Goal: Information Seeking & Learning: Check status

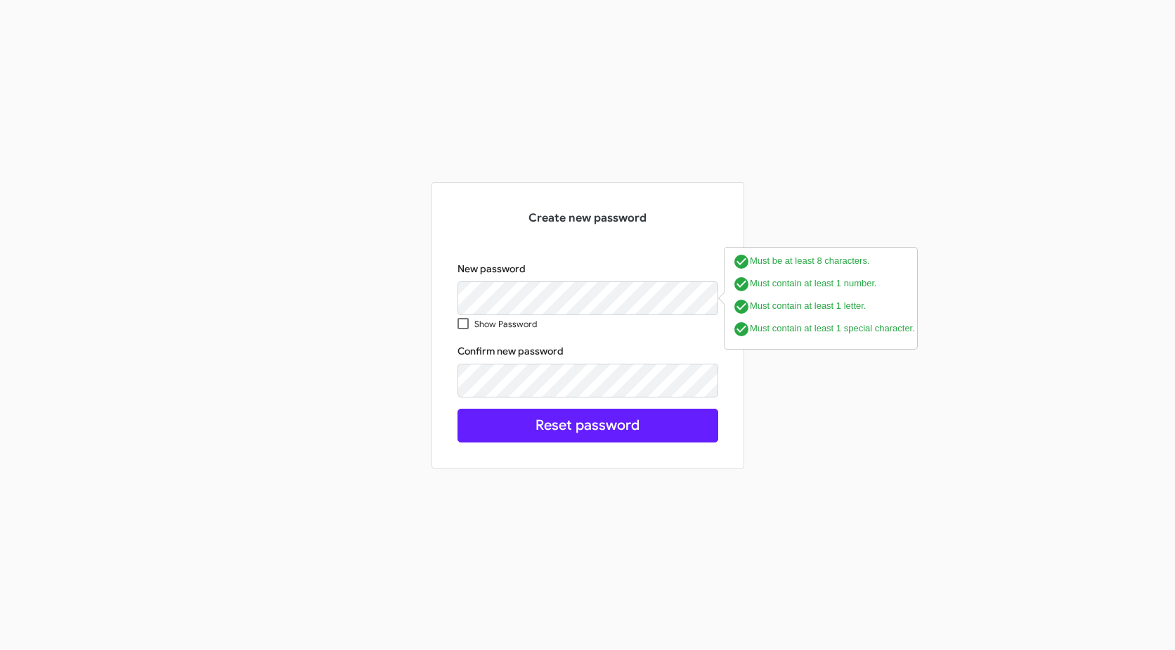
click at [288, 366] on div "Create new password New password Show Password check_circle Must be at least 8 …" at bounding box center [587, 325] width 801 height 286
click at [392, 439] on div "Create new password New password Show Password Confirm new password check_circl…" at bounding box center [587, 325] width 801 height 286
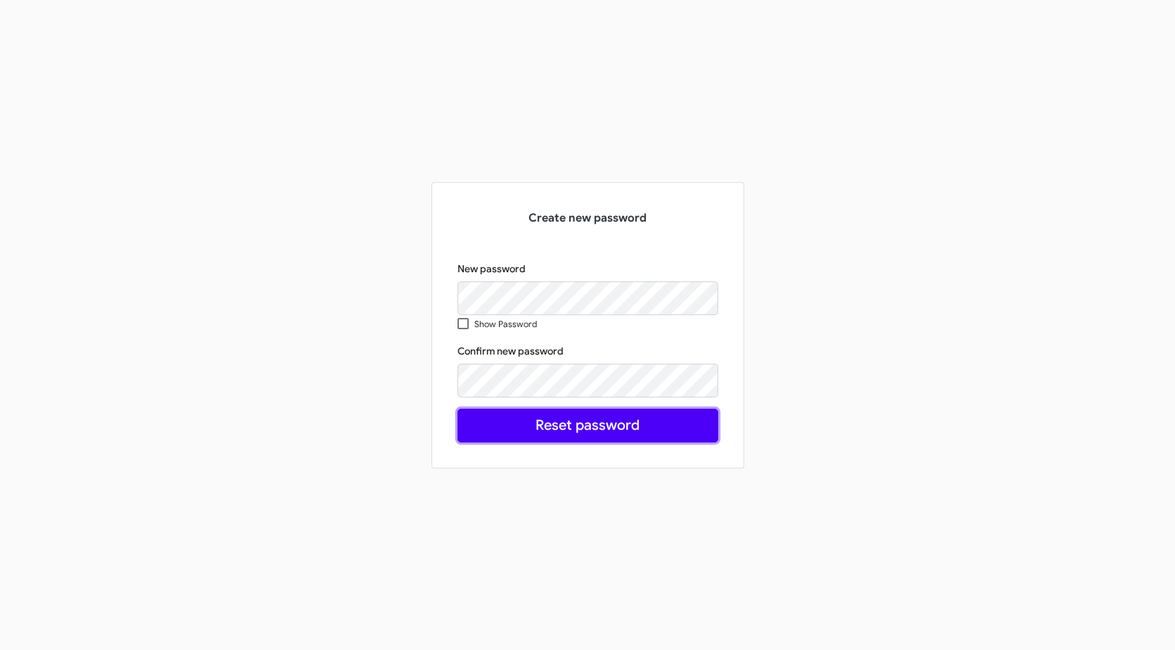
click at [477, 433] on button "Reset password" at bounding box center [588, 425] width 261 height 34
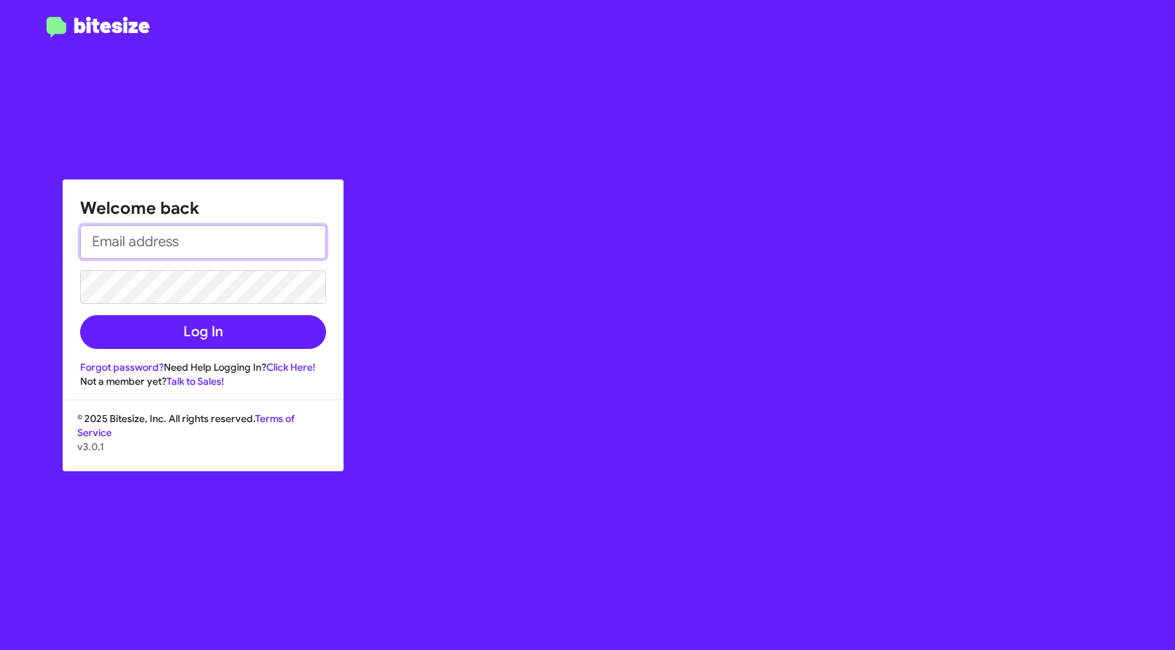
type input "[EMAIL_ADDRESS][DOMAIN_NAME]"
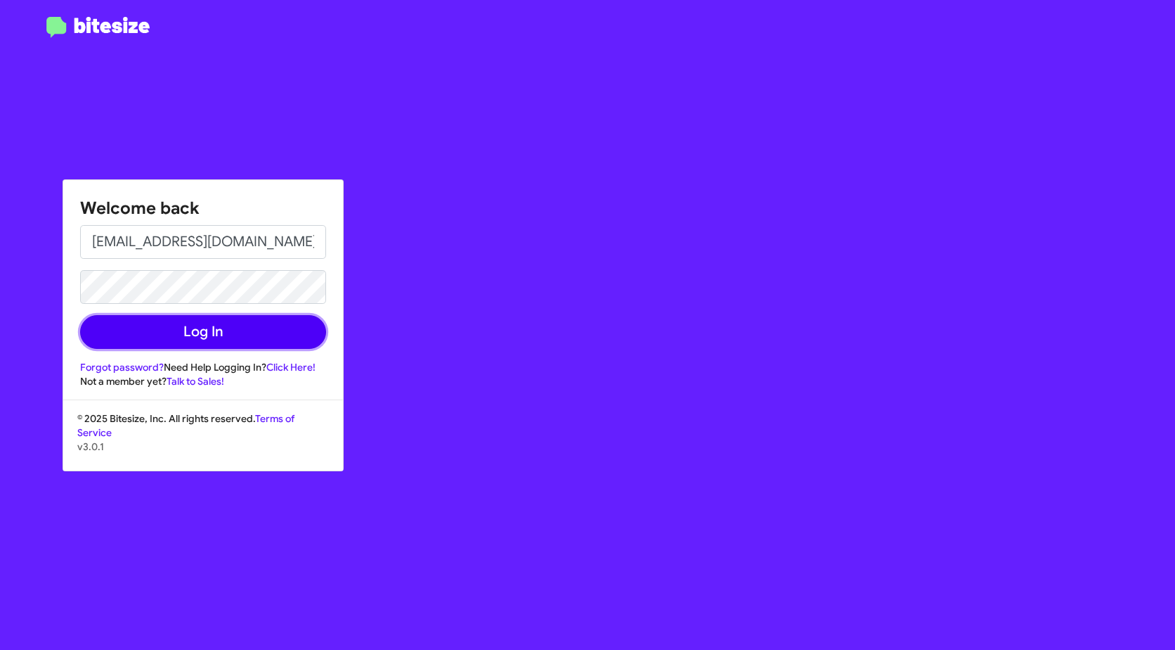
click at [89, 339] on button "Log In" at bounding box center [203, 332] width 246 height 34
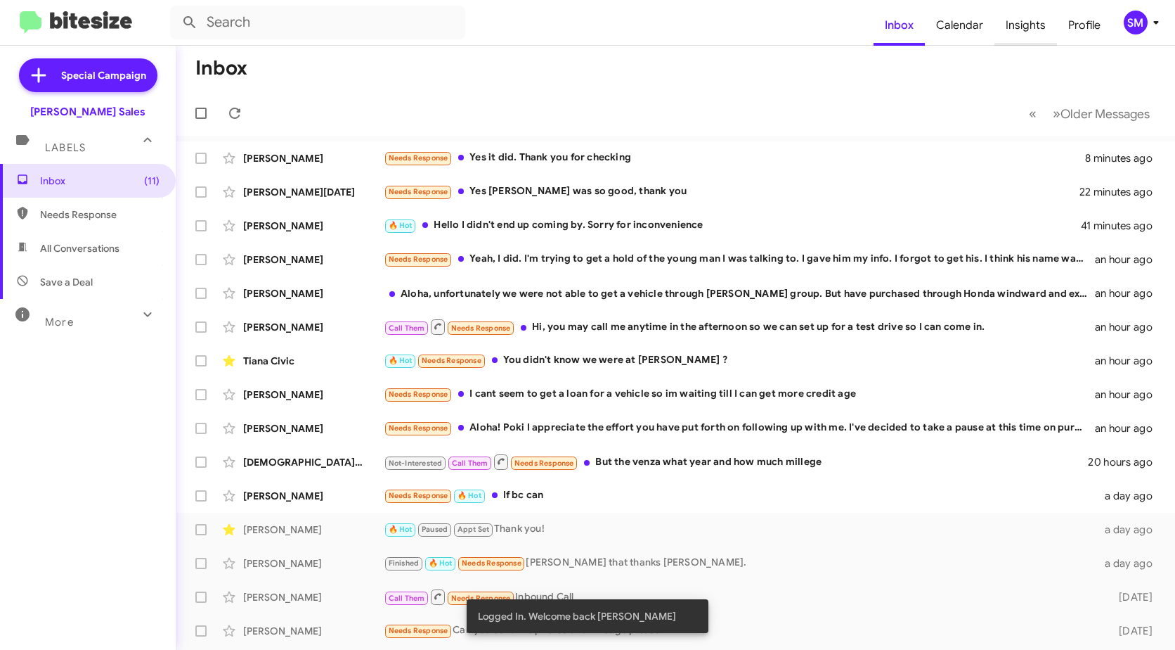
click at [1036, 26] on span "Insights" at bounding box center [1026, 25] width 63 height 41
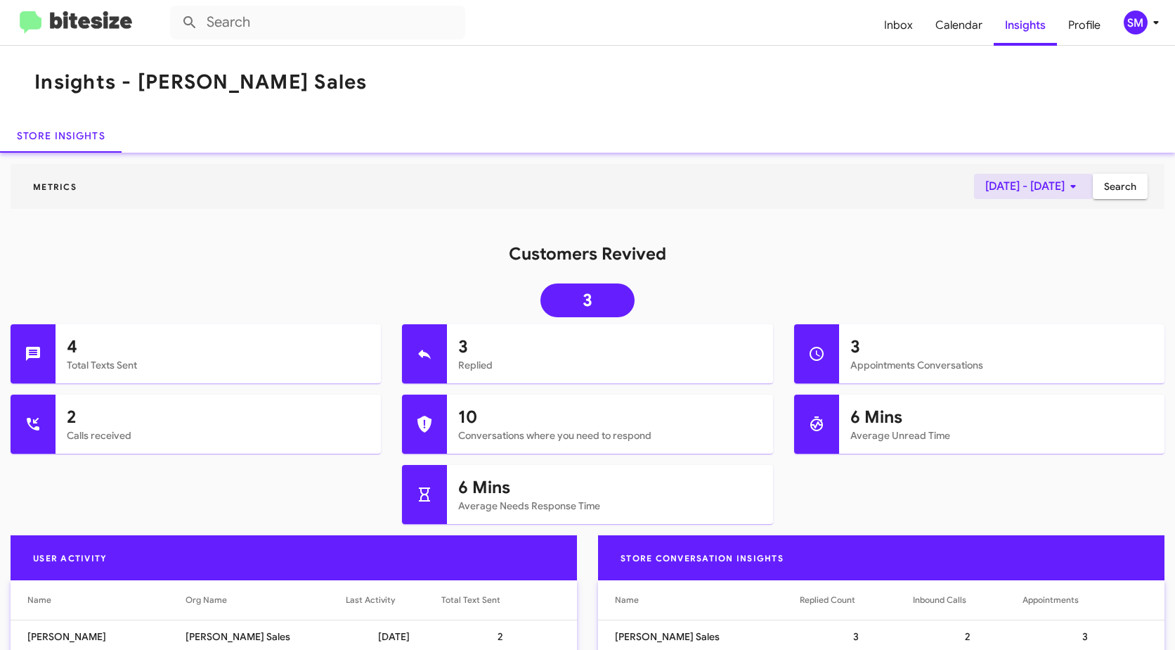
click at [1065, 186] on icon at bounding box center [1073, 186] width 17 height 17
click at [1039, 231] on button "Previous month" at bounding box center [1038, 234] width 28 height 28
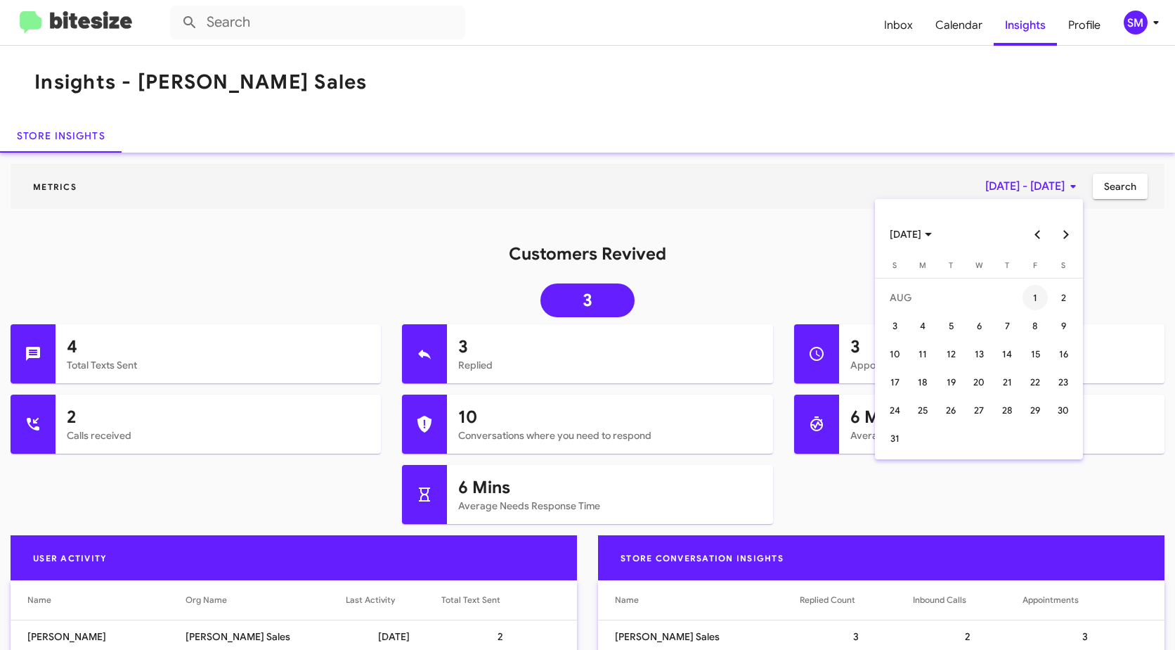
click at [1033, 294] on div "1" at bounding box center [1035, 297] width 25 height 25
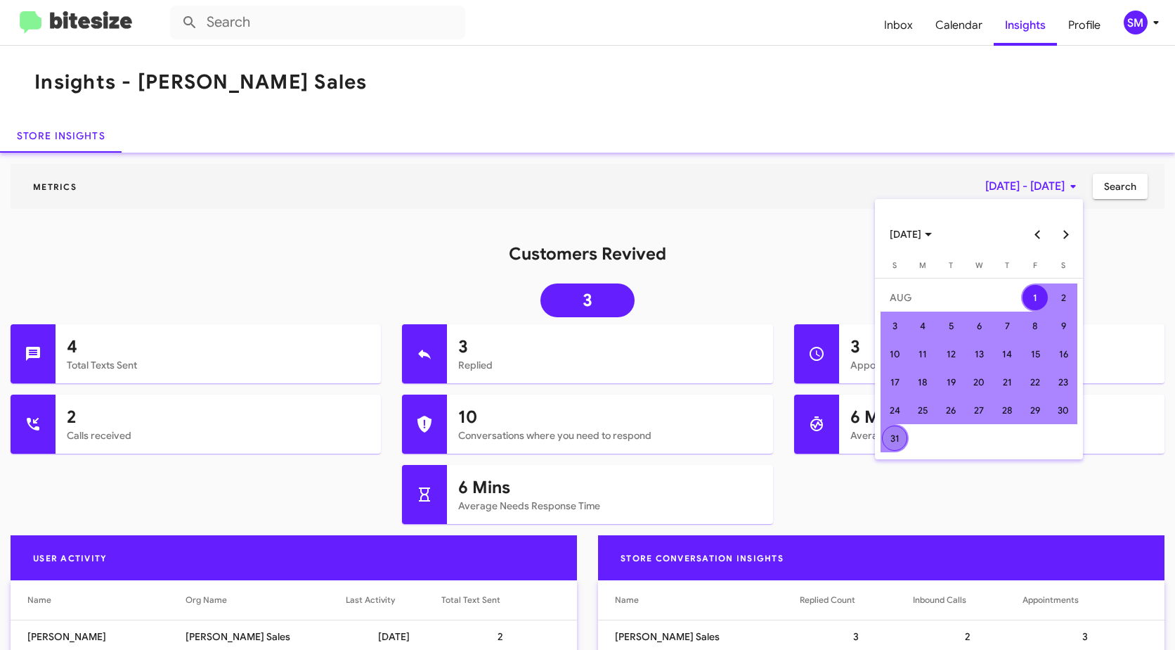
click at [898, 437] on div "31" at bounding box center [894, 437] width 25 height 25
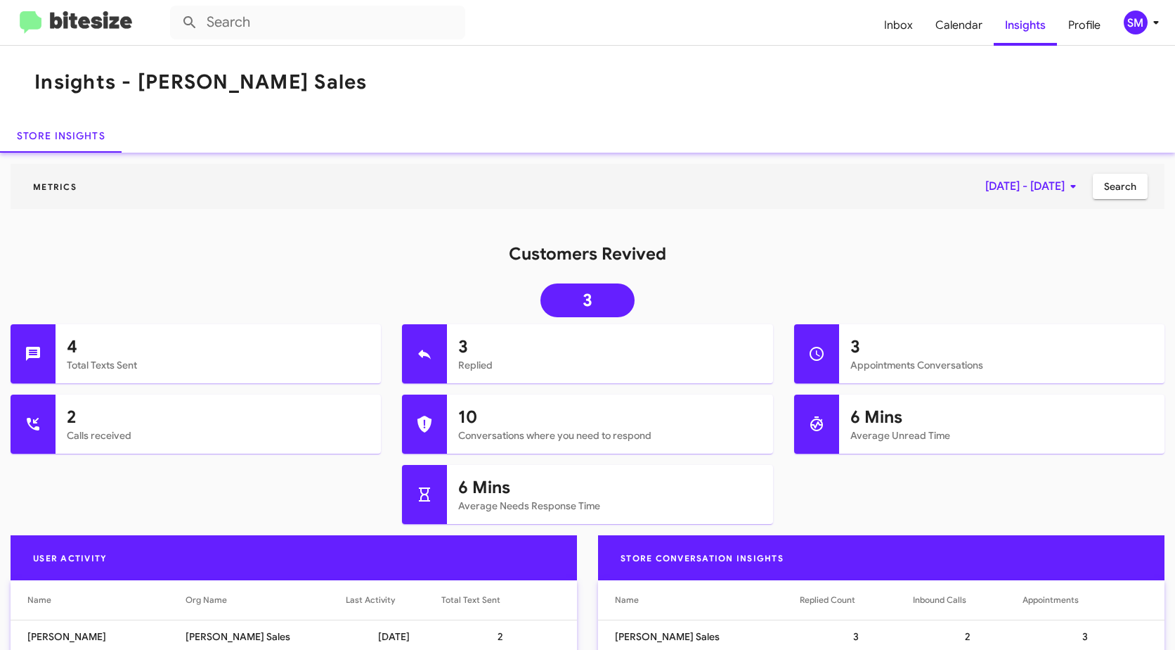
click at [1109, 190] on span "Search" at bounding box center [1120, 186] width 32 height 25
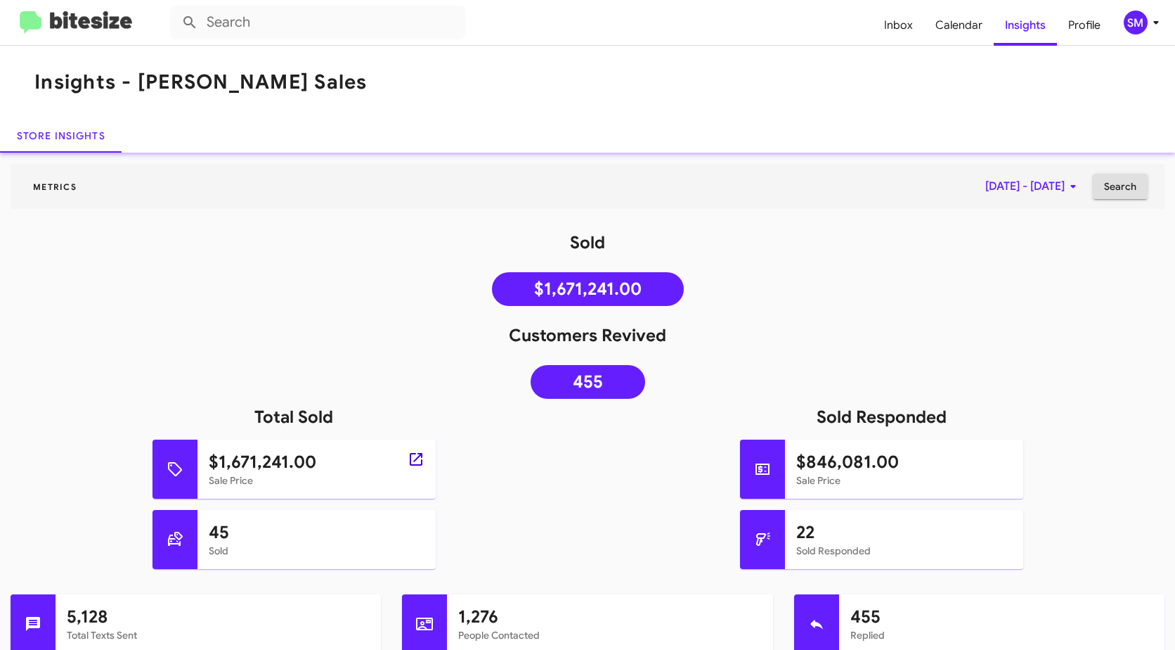
click at [413, 456] on icon at bounding box center [416, 459] width 17 height 17
type input "in:sold"
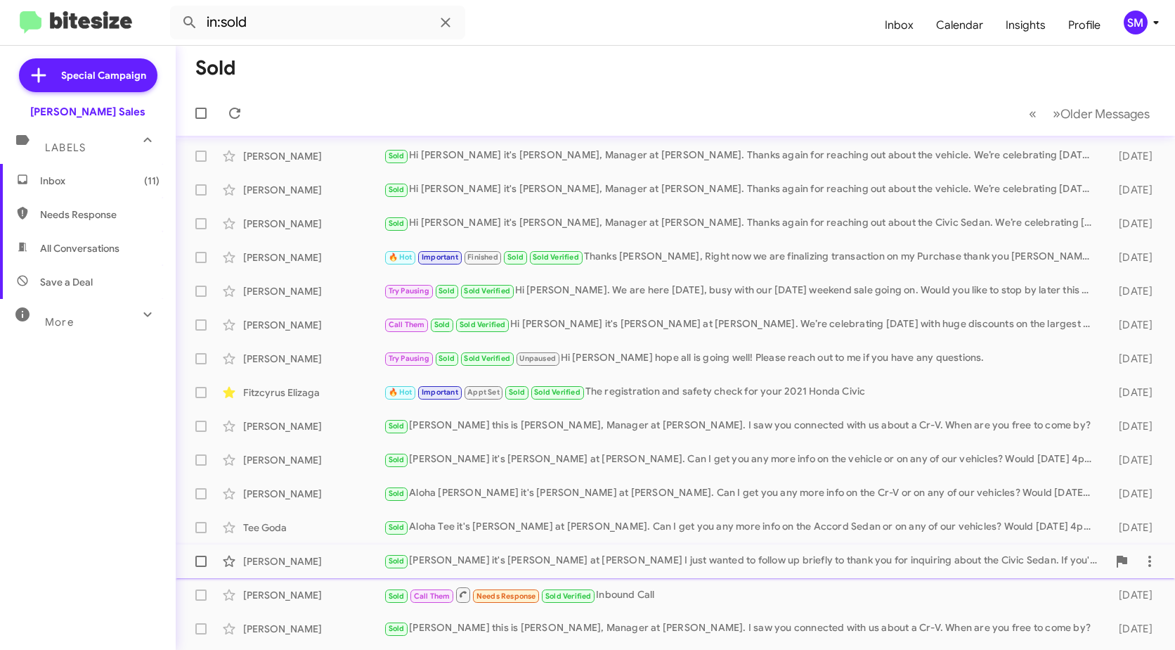
scroll to position [167, 0]
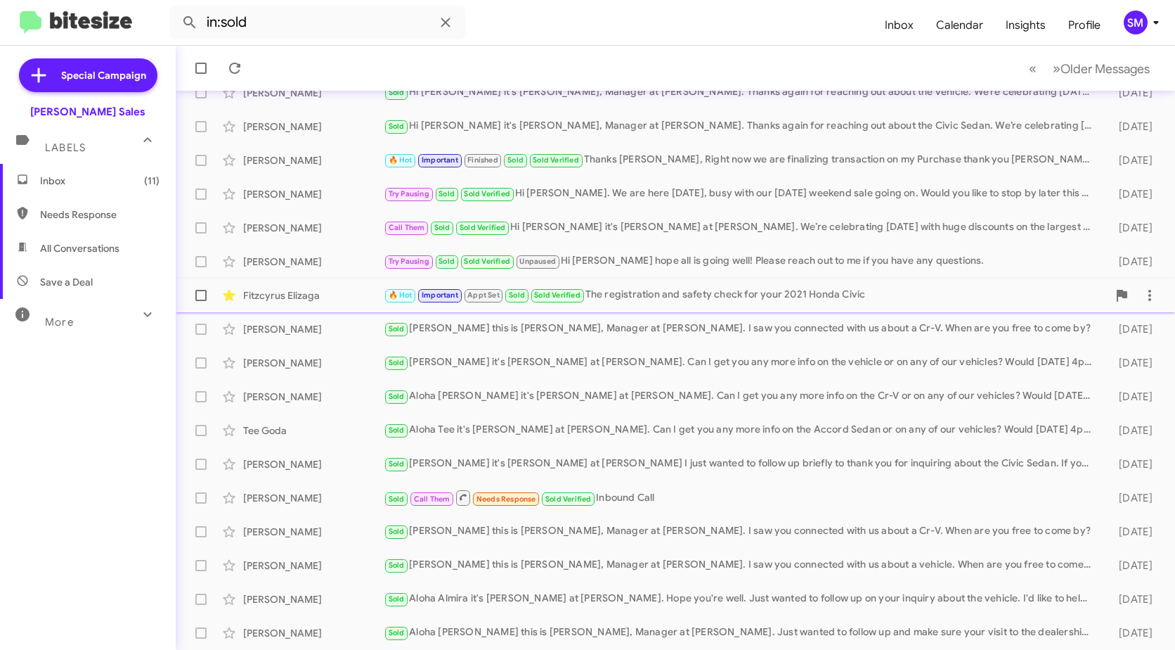
click at [682, 292] on div "🔥 Hot Important Appt Set Sold Sold Verified The registration and safety check f…" at bounding box center [746, 295] width 724 height 16
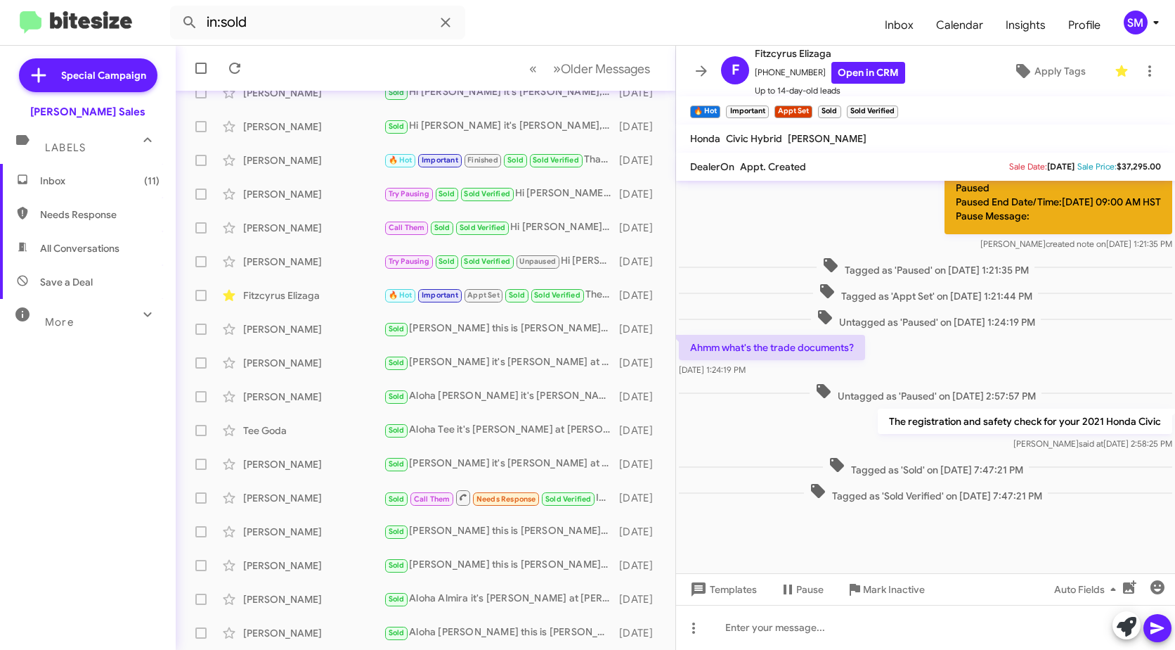
scroll to position [599, 0]
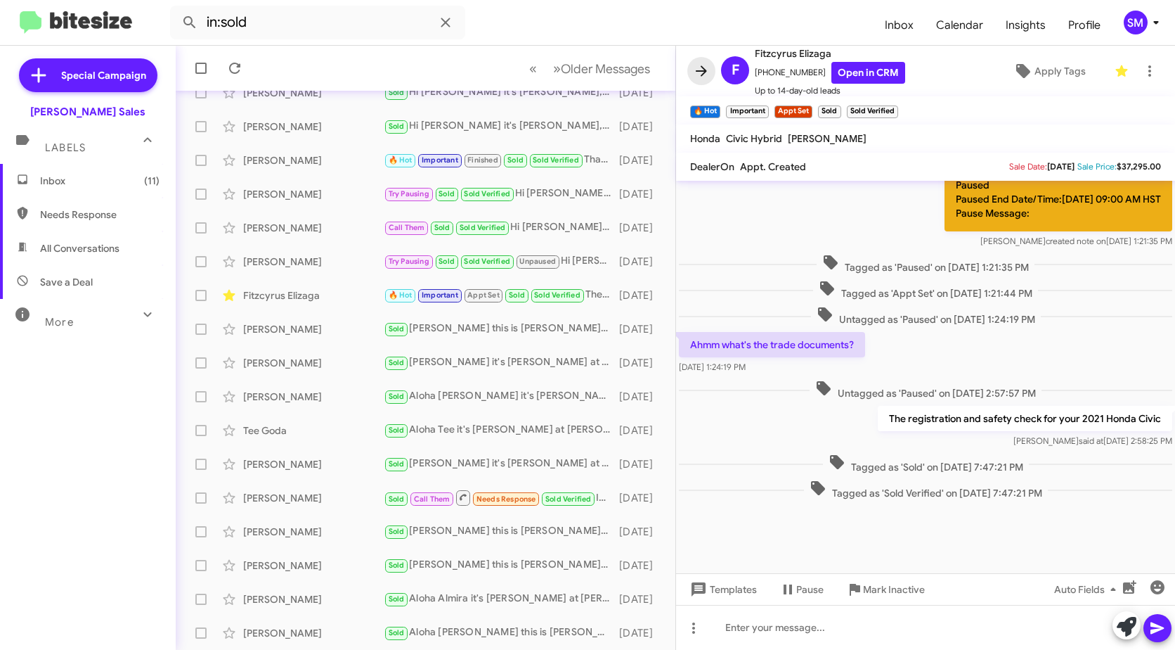
click at [702, 67] on icon at bounding box center [701, 70] width 11 height 11
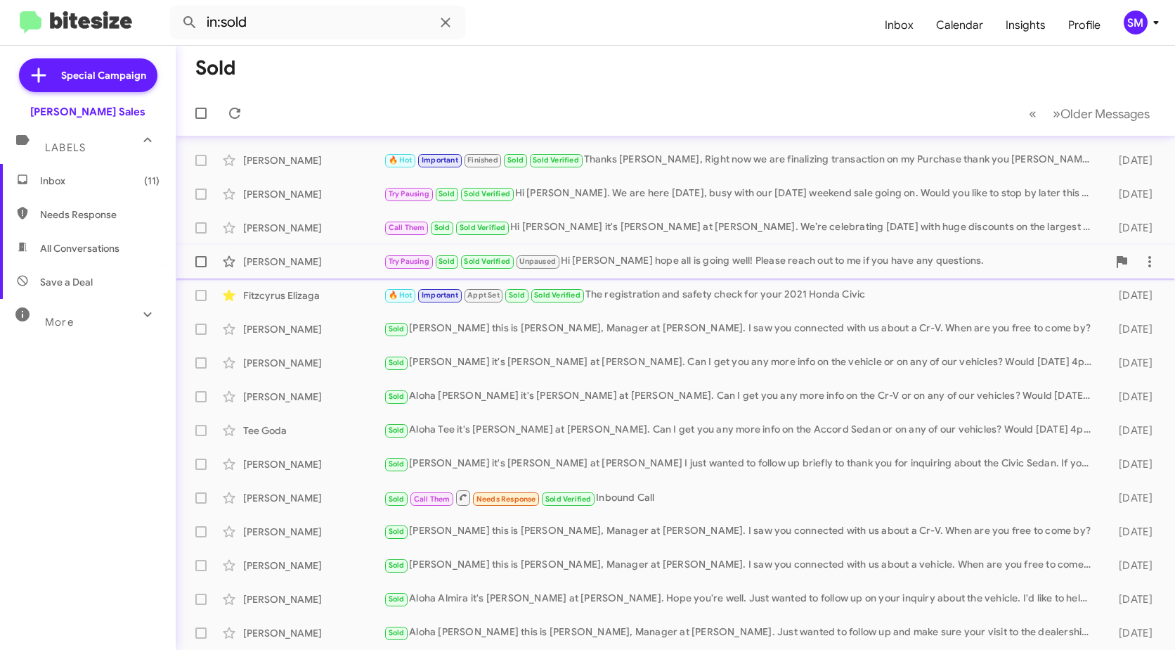
scroll to position [3, 0]
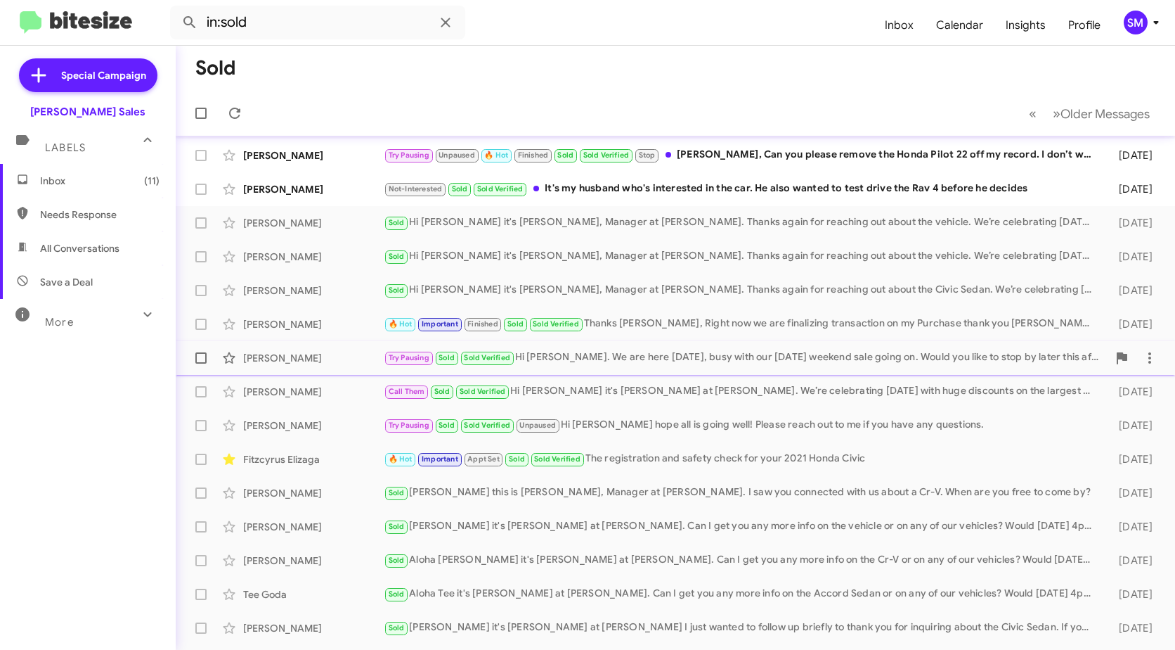
click at [662, 353] on div "Try Pausing Sold Sold Verified Hi [PERSON_NAME]. We are here [DATE], busy with …" at bounding box center [746, 357] width 724 height 16
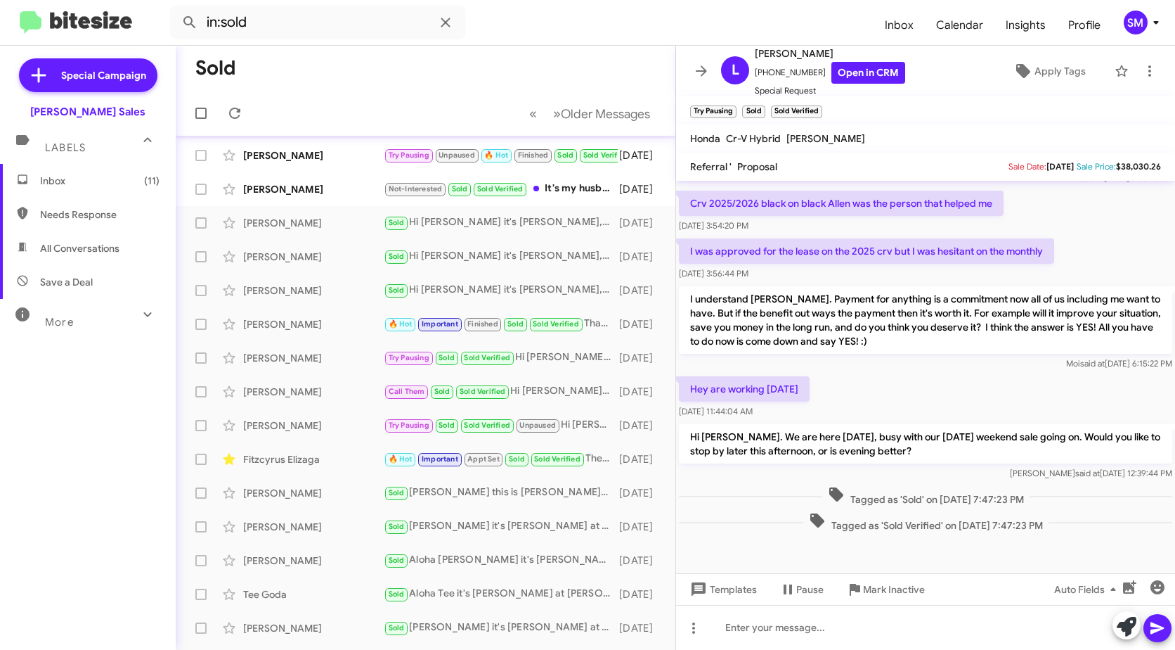
scroll to position [573, 0]
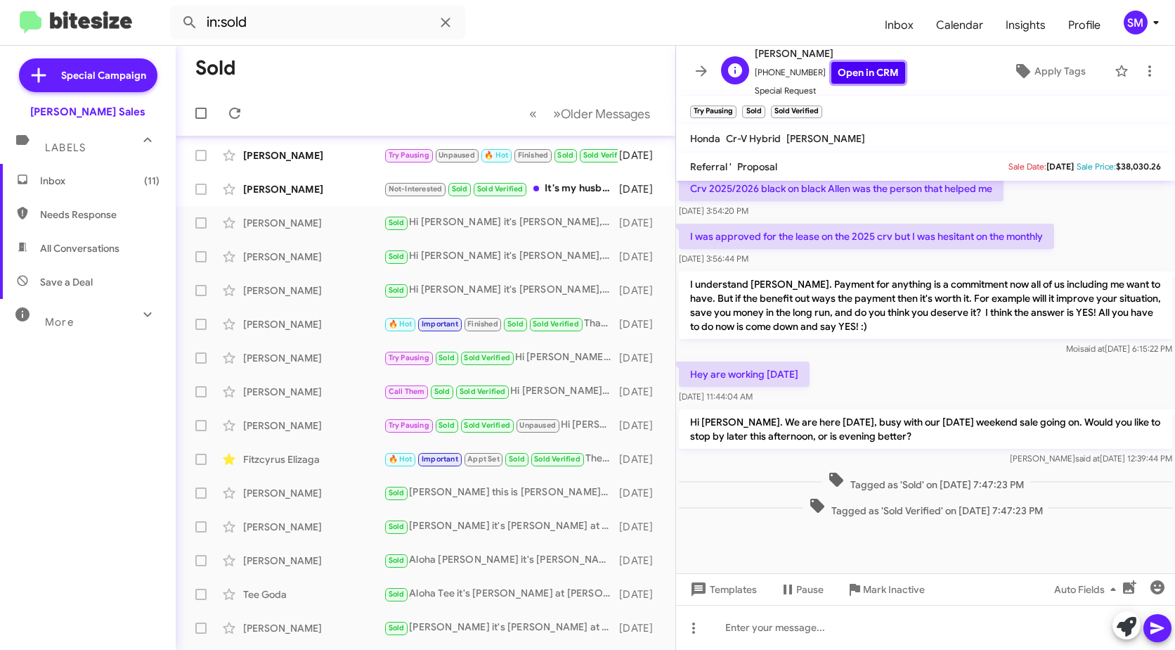
click at [872, 69] on link "Open in CRM" at bounding box center [869, 73] width 74 height 22
click at [857, 72] on link "Open in CRM" at bounding box center [869, 73] width 74 height 22
click at [707, 69] on icon at bounding box center [701, 71] width 17 height 17
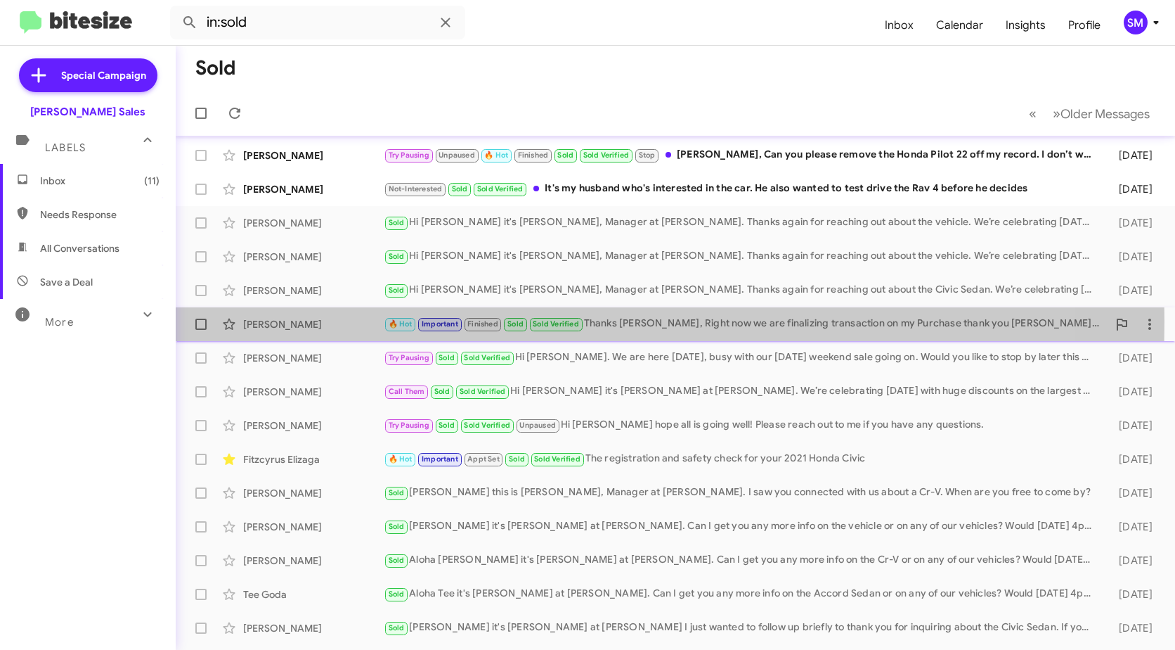
click at [316, 321] on div "[PERSON_NAME]" at bounding box center [313, 324] width 141 height 14
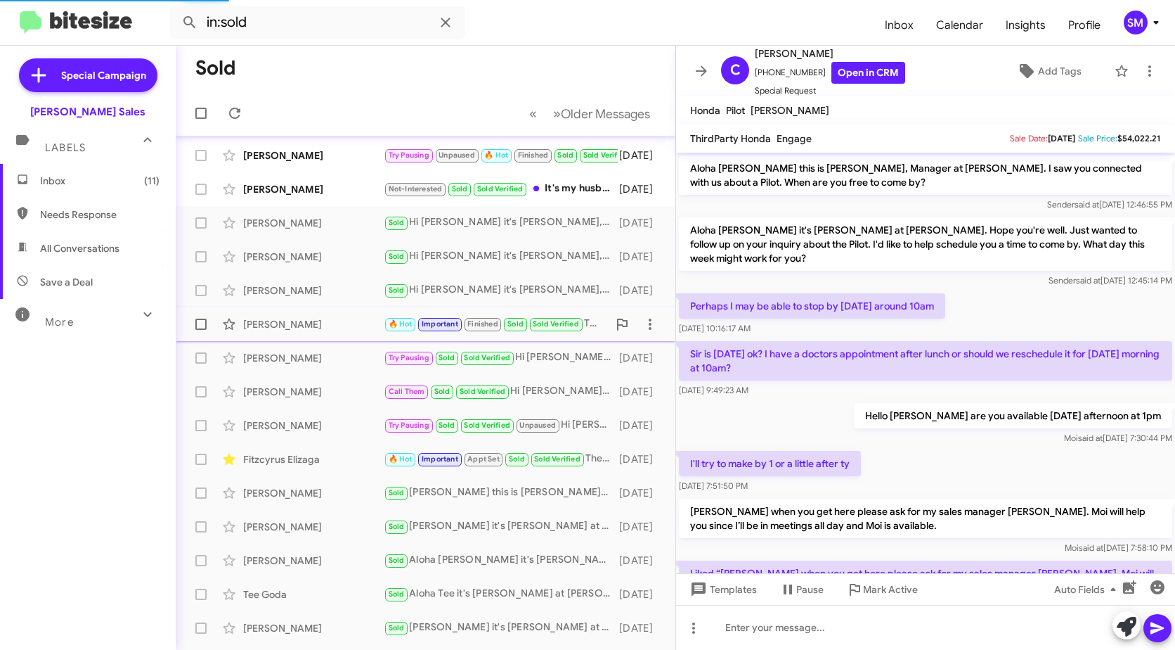
scroll to position [453, 0]
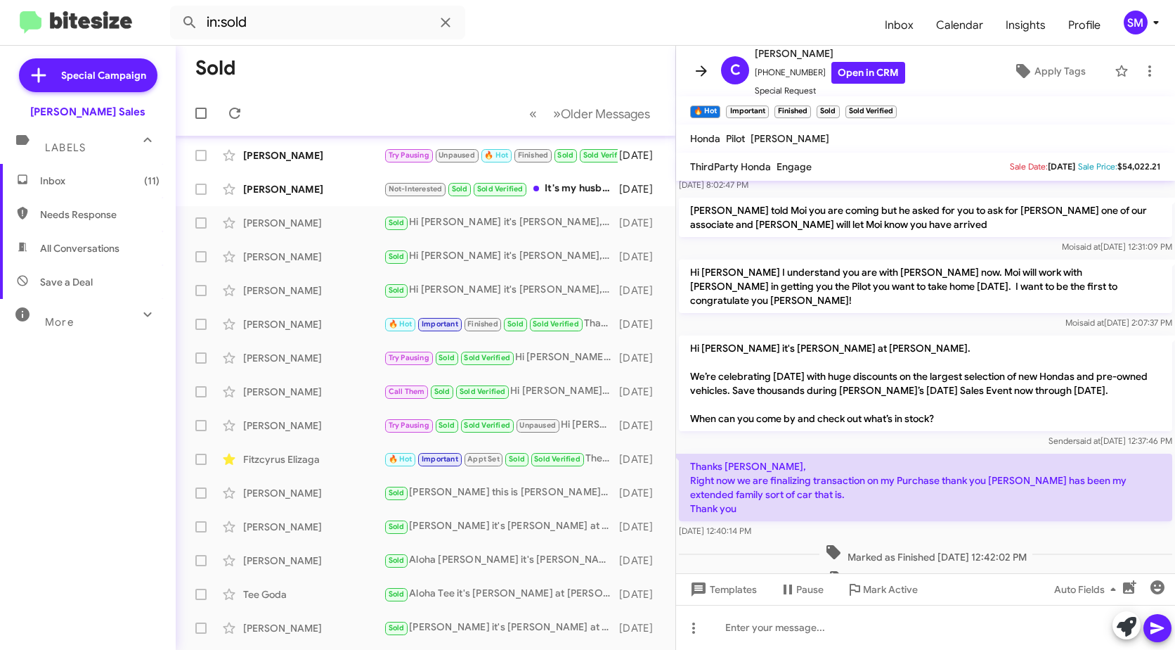
click at [701, 70] on icon at bounding box center [701, 71] width 17 height 17
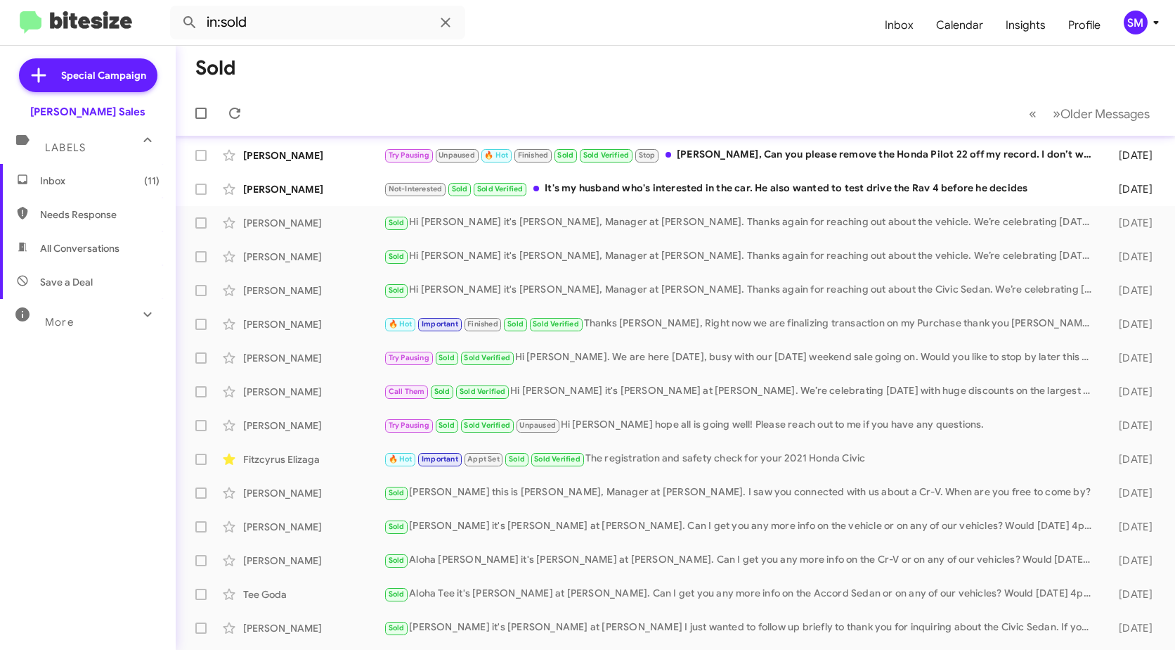
click at [78, 180] on span "Inbox (11)" at bounding box center [100, 181] width 120 height 14
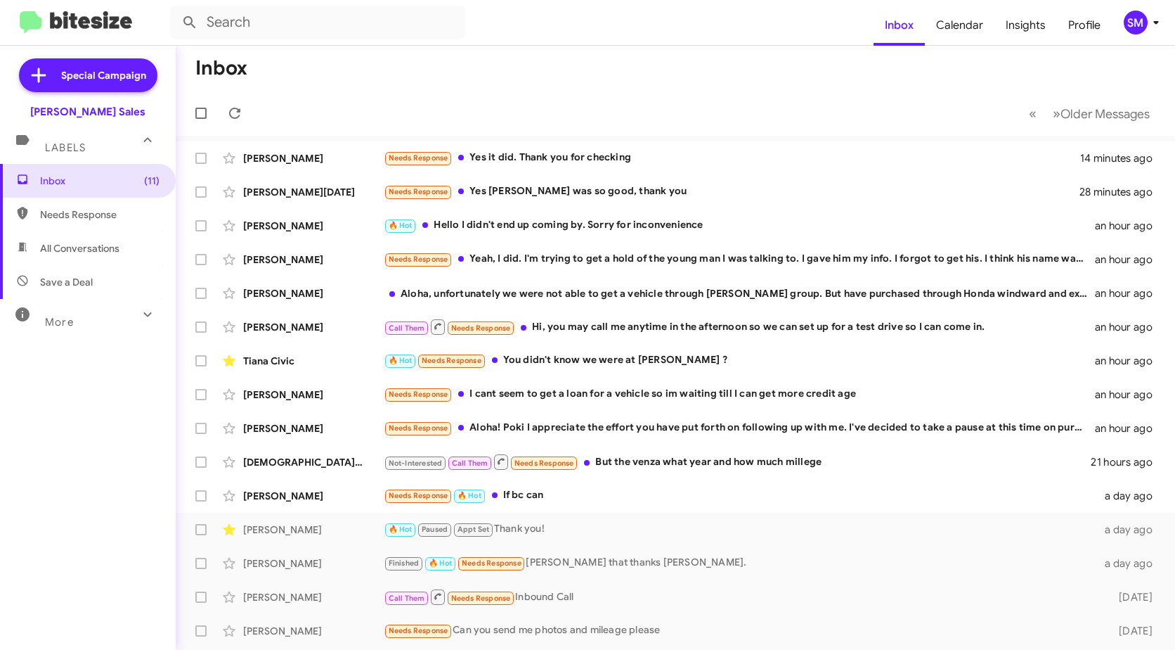
click at [80, 217] on span "Needs Response" at bounding box center [100, 214] width 120 height 14
type input "in:needs-response"
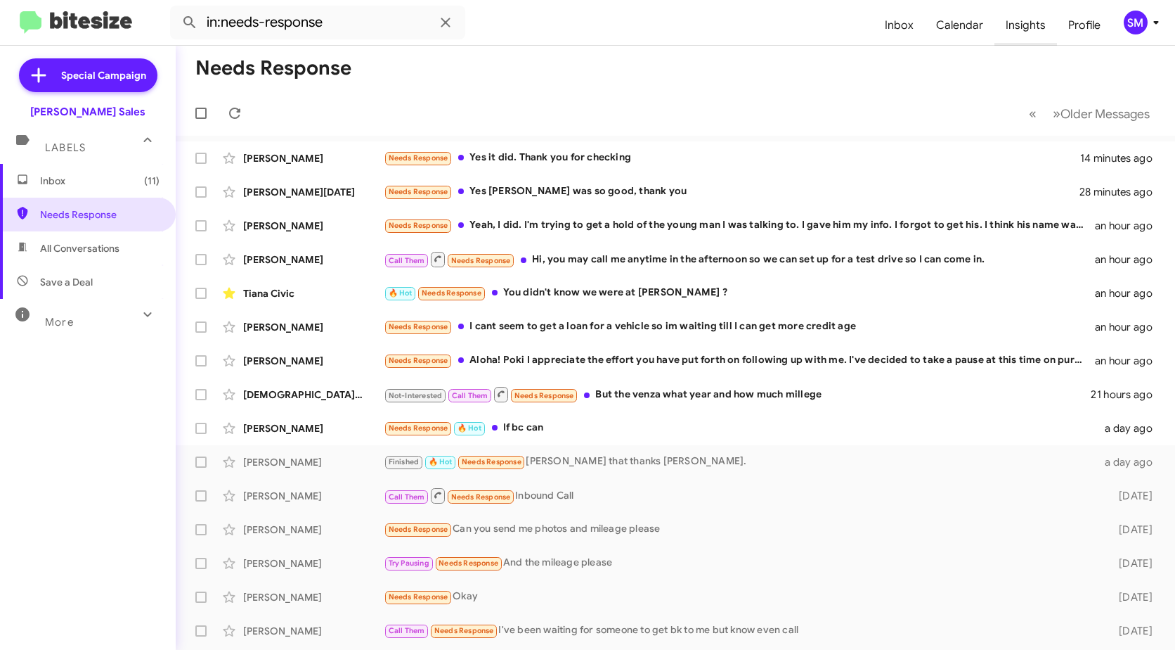
click at [1022, 28] on span "Insights" at bounding box center [1026, 25] width 63 height 41
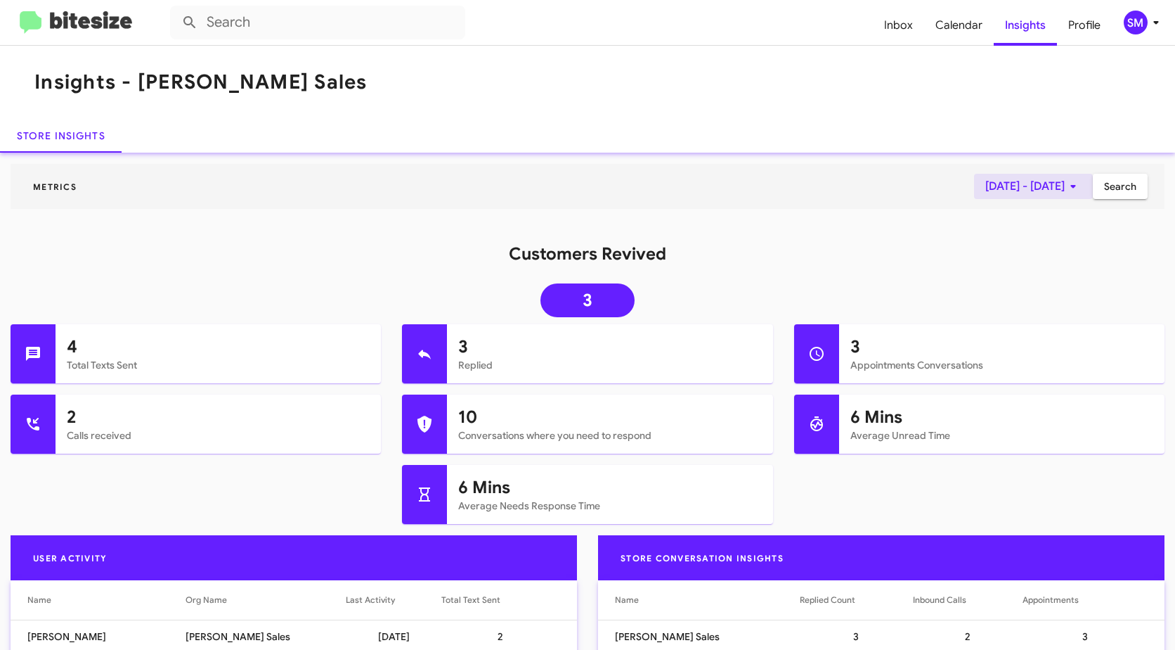
click at [1050, 184] on span "[DATE] - [DATE]" at bounding box center [1034, 186] width 96 height 25
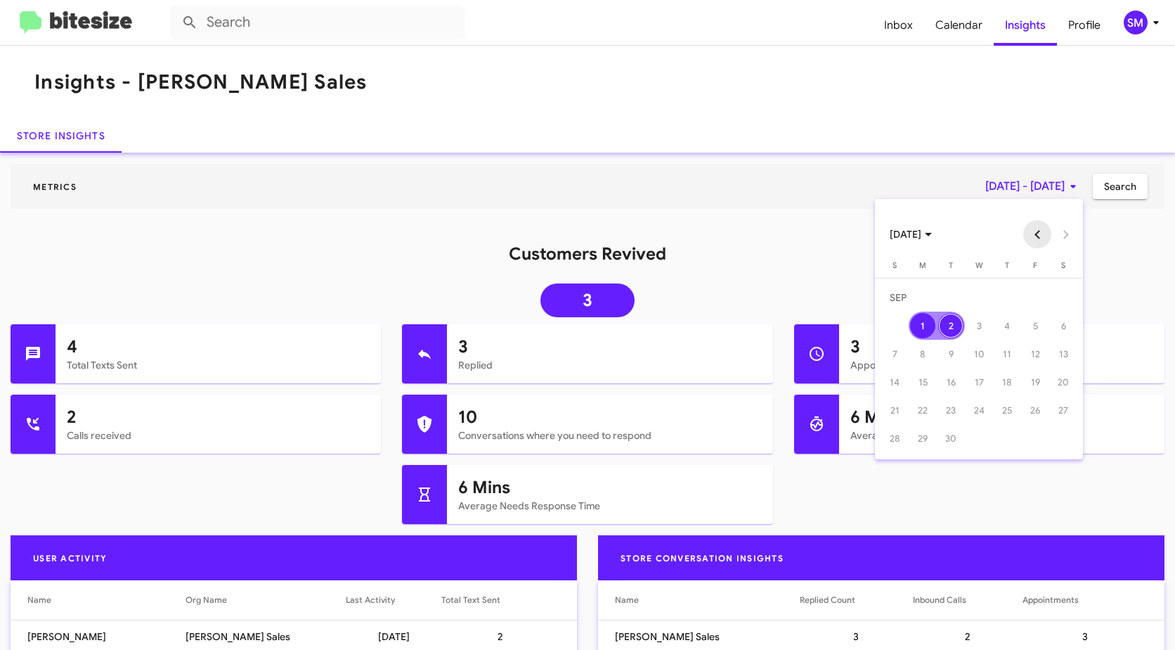
click at [1039, 233] on button "Previous month" at bounding box center [1038, 234] width 28 height 28
click at [1036, 297] on div "1" at bounding box center [1035, 297] width 25 height 25
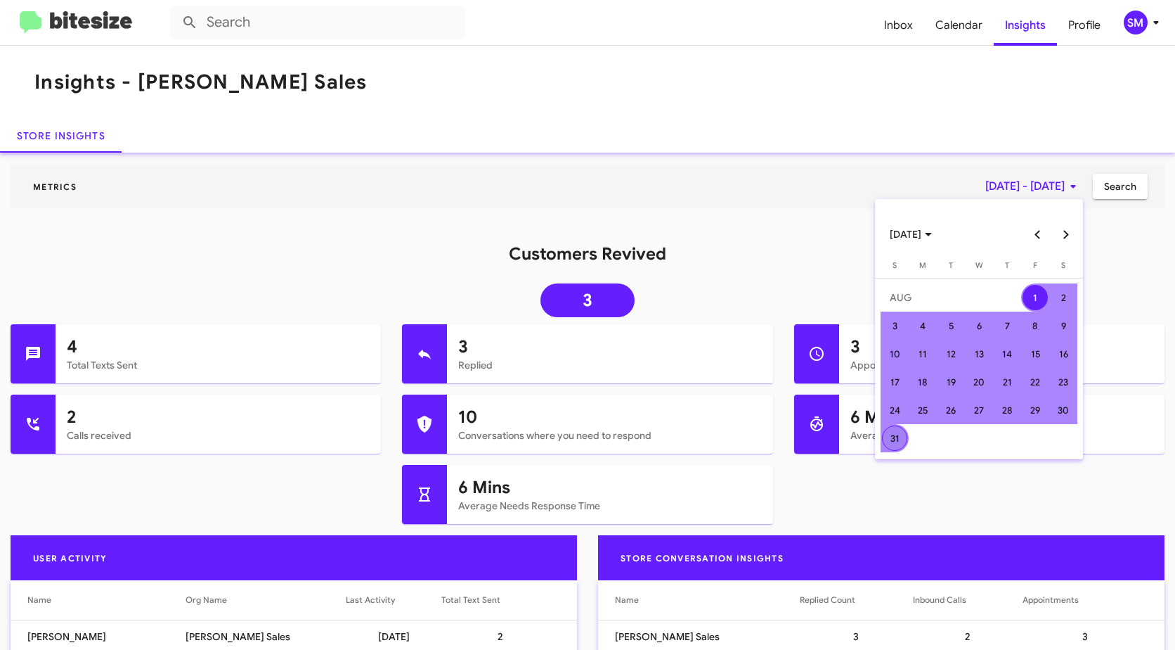
click at [896, 434] on div "31" at bounding box center [894, 437] width 25 height 25
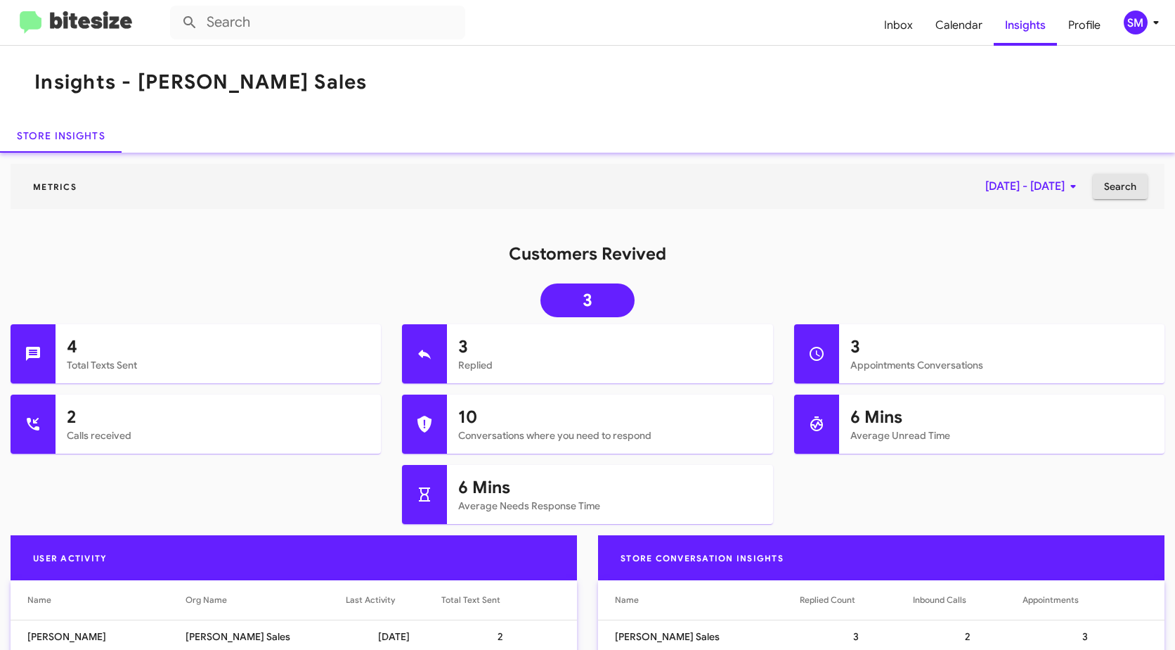
click at [1112, 180] on span "Search" at bounding box center [1120, 186] width 32 height 25
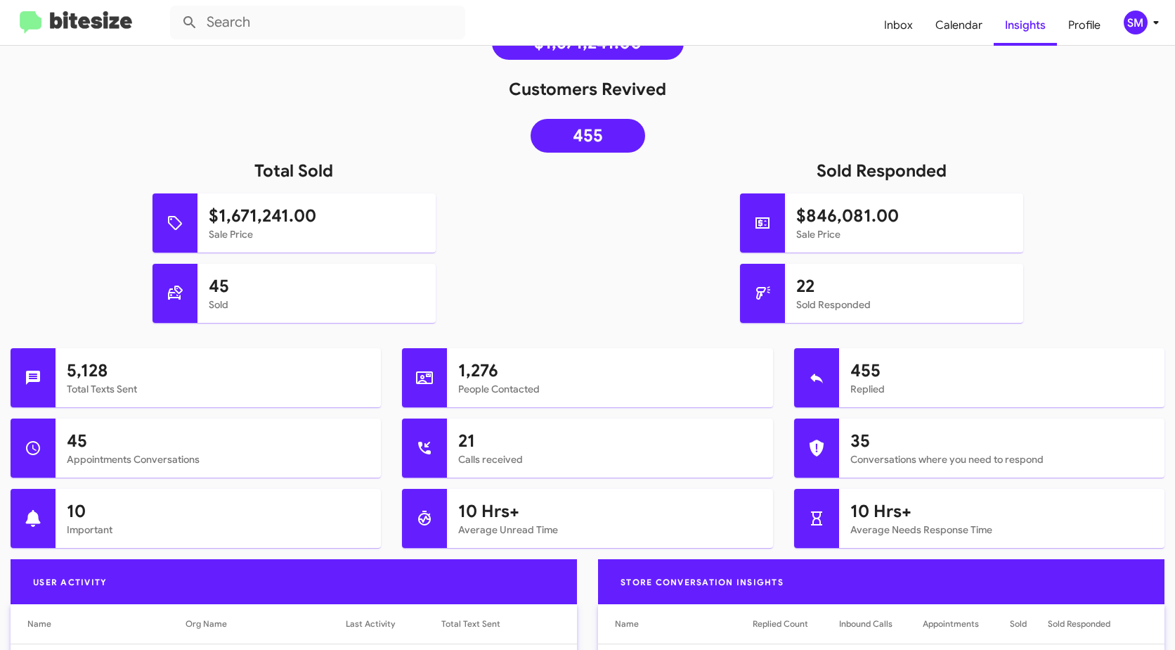
scroll to position [164, 0]
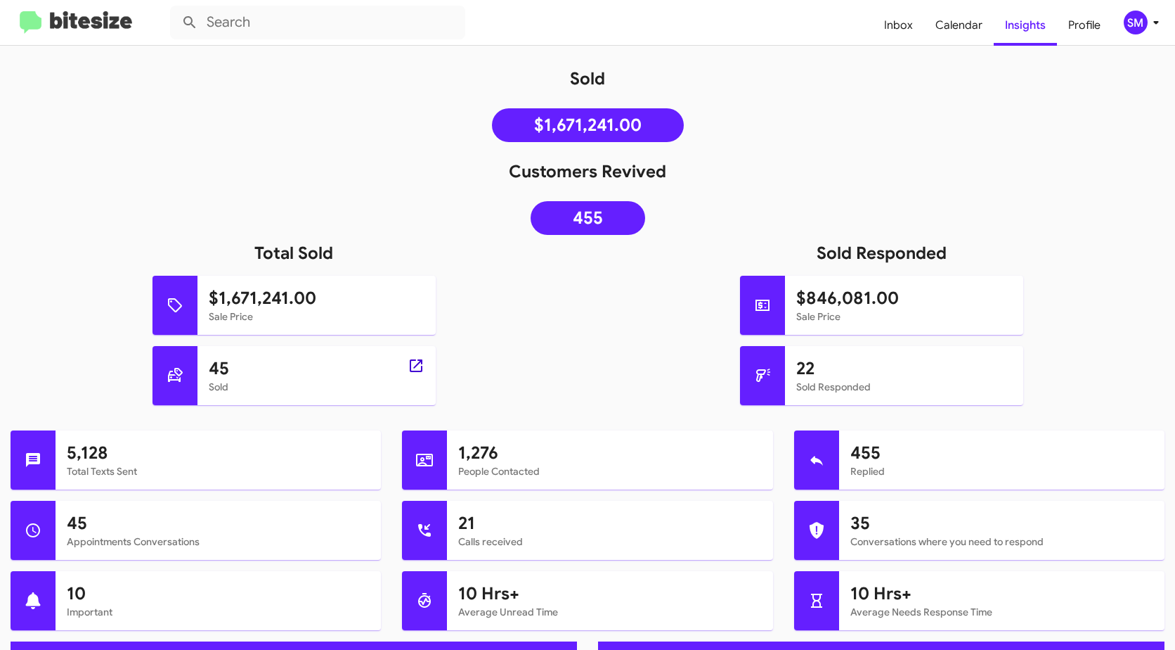
click at [416, 363] on icon at bounding box center [416, 365] width 17 height 17
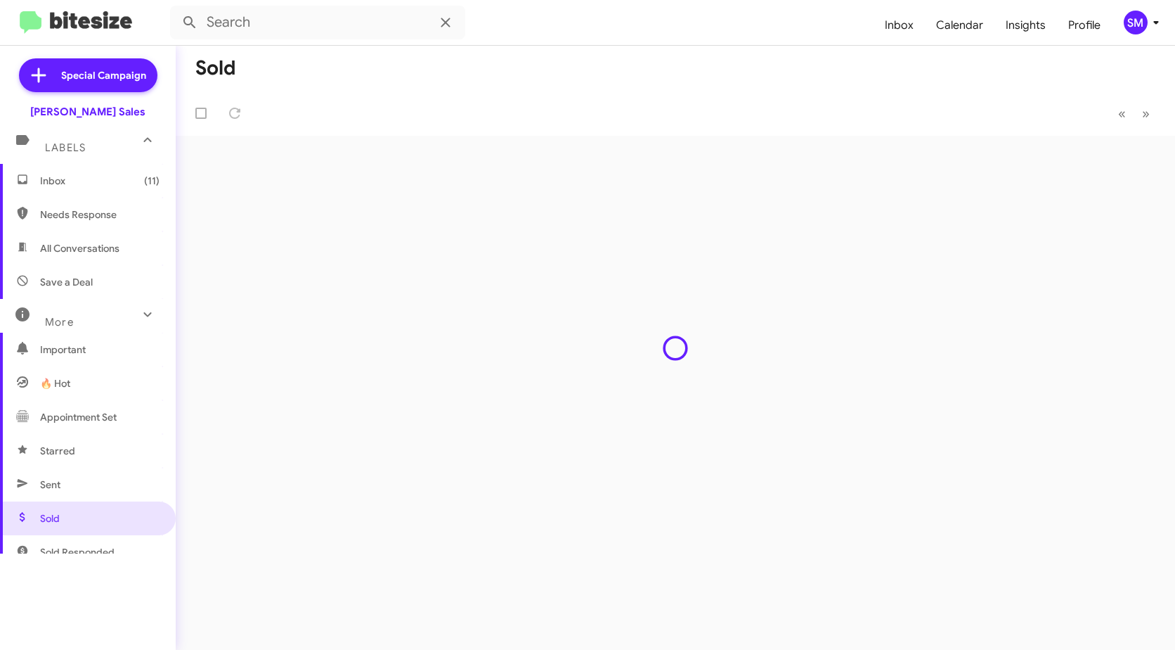
type input "in:sold"
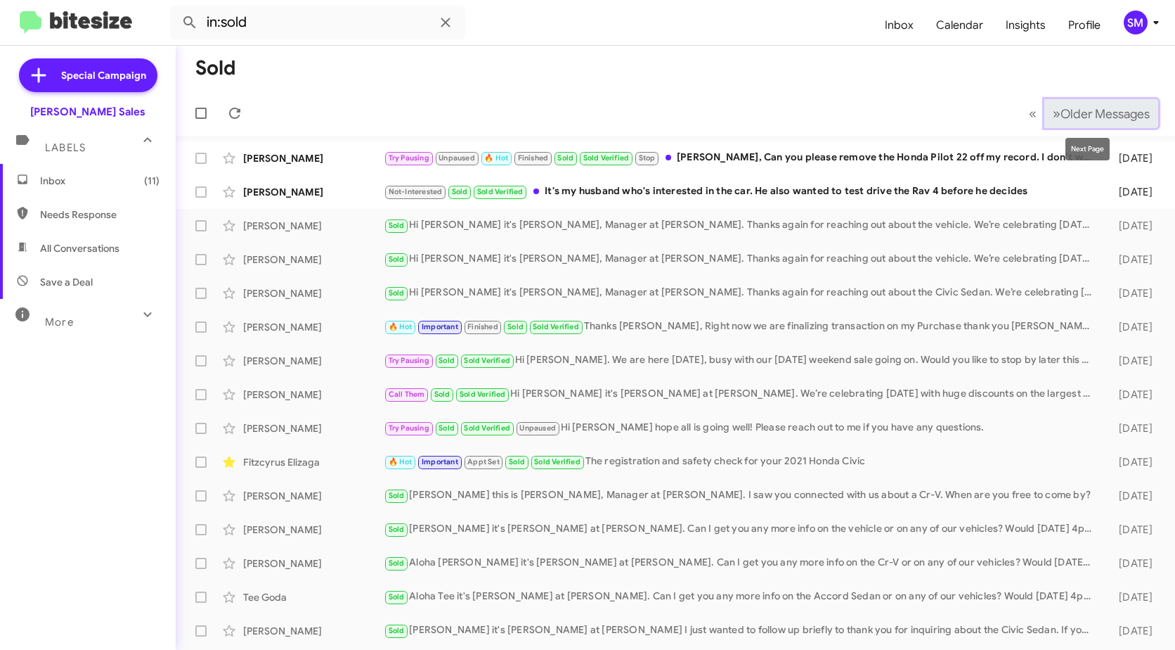
click at [1080, 113] on span "Older Messages" at bounding box center [1105, 113] width 89 height 15
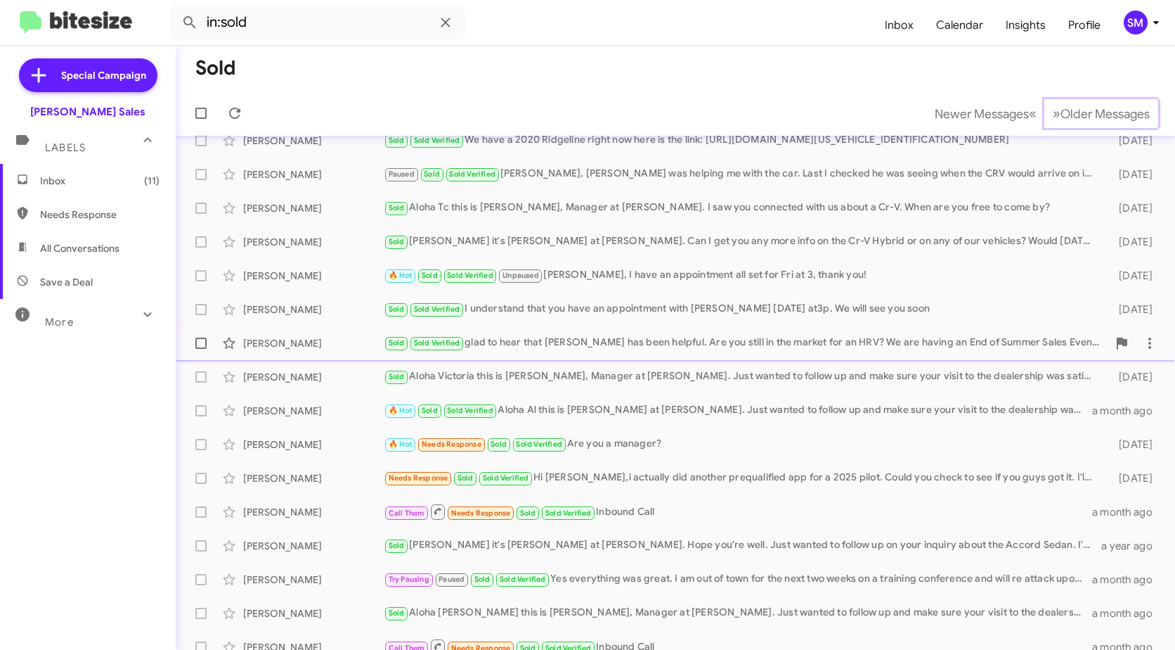
scroll to position [167, 0]
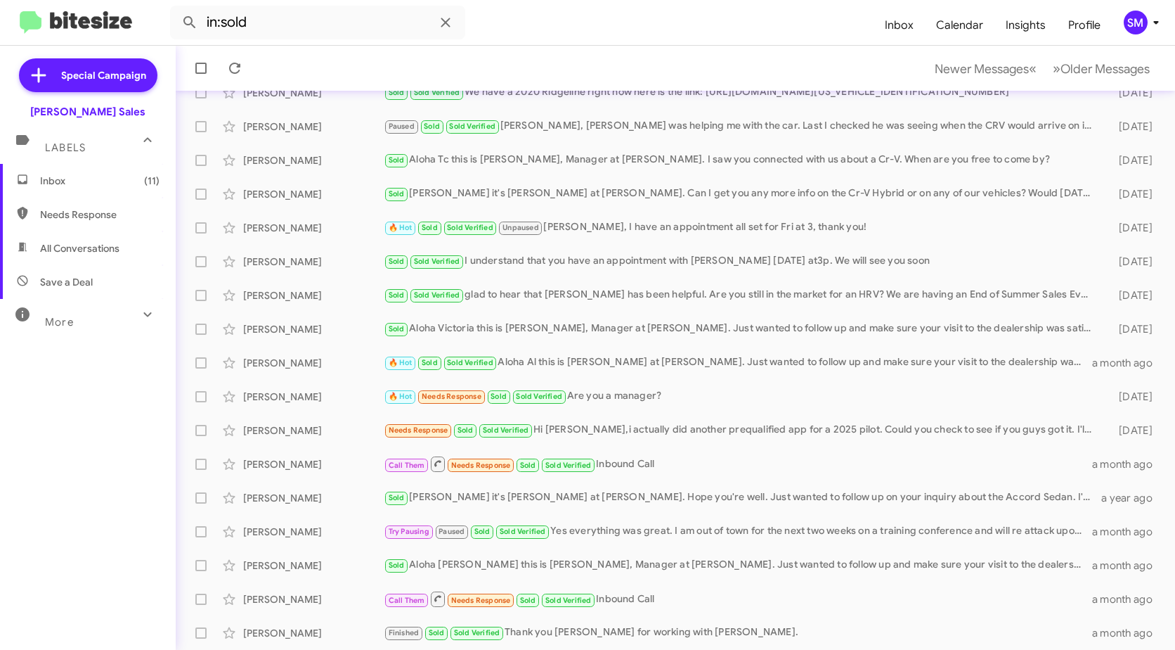
click at [535, 24] on form "in:sold" at bounding box center [522, 23] width 704 height 34
click at [442, 22] on icon at bounding box center [445, 22] width 17 height 17
